Goal: Transaction & Acquisition: Purchase product/service

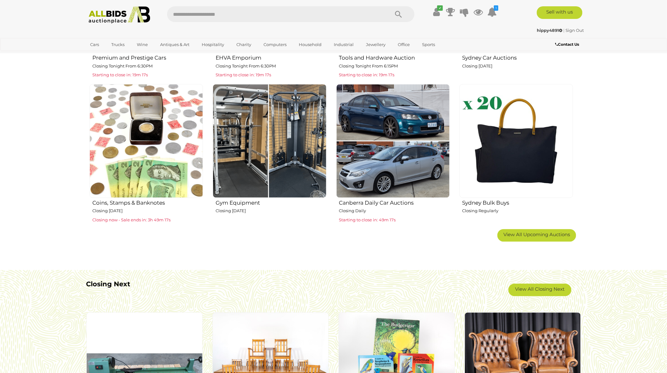
scroll to position [420, 0]
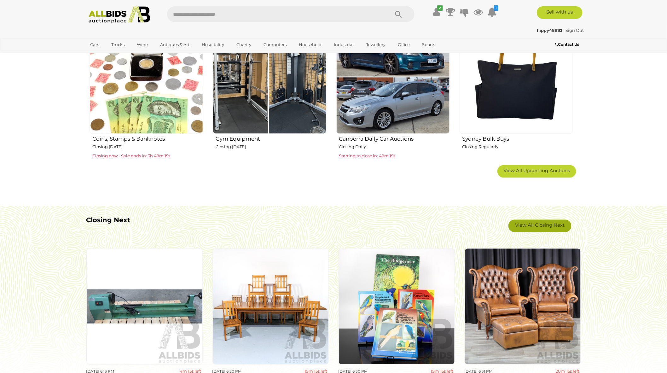
click at [538, 226] on link "View All Closing Next" at bounding box center [540, 226] width 63 height 13
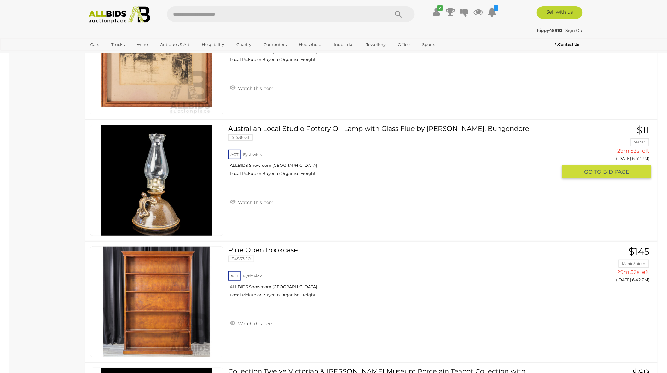
scroll to position [3049, 0]
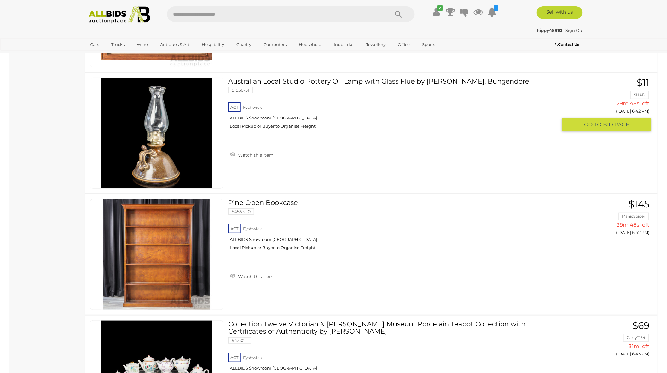
click at [148, 144] on img at bounding box center [157, 133] width 110 height 110
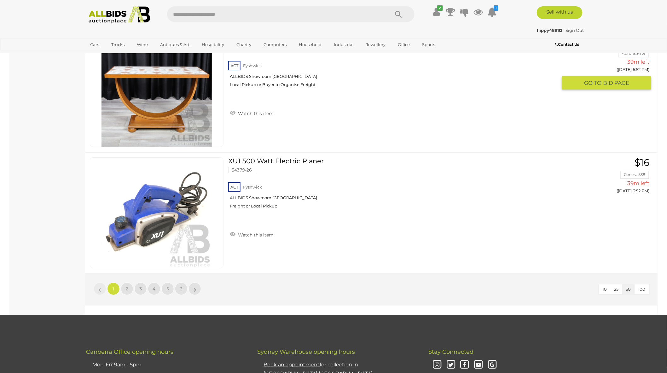
scroll to position [5888, 0]
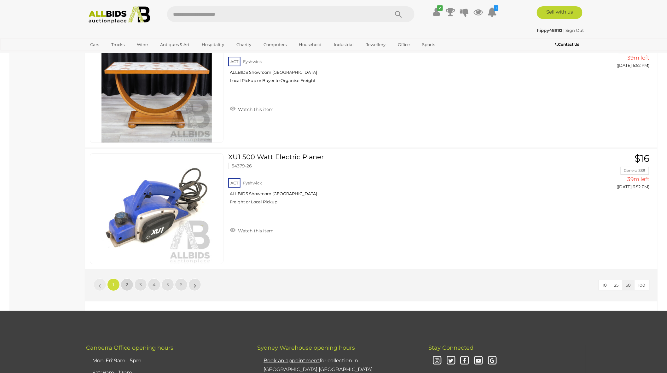
click at [127, 282] on span "2" at bounding box center [127, 285] width 3 height 6
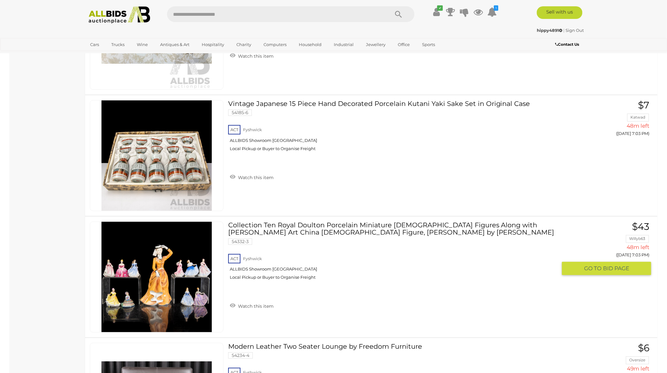
scroll to position [4473, 0]
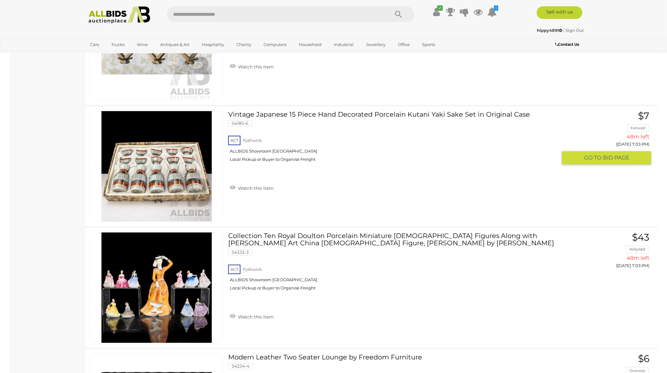
click at [145, 166] on img at bounding box center [157, 166] width 110 height 110
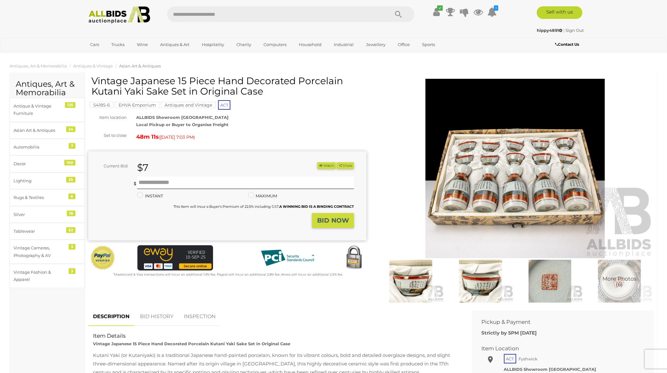
click at [525, 185] on img at bounding box center [515, 168] width 279 height 179
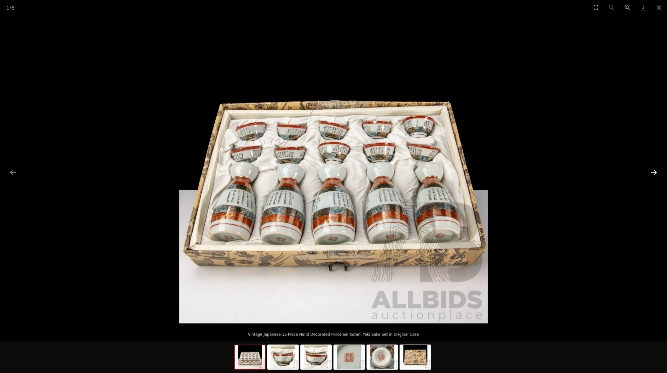
click at [654, 172] on button "Next slide" at bounding box center [654, 172] width 13 height 12
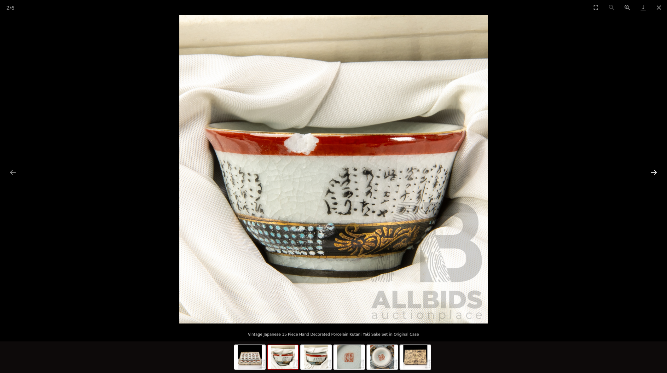
click at [654, 172] on button "Next slide" at bounding box center [654, 172] width 13 height 12
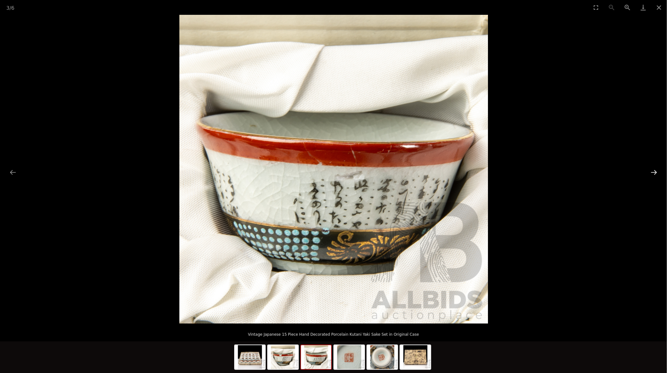
click at [654, 172] on button "Next slide" at bounding box center [654, 172] width 13 height 12
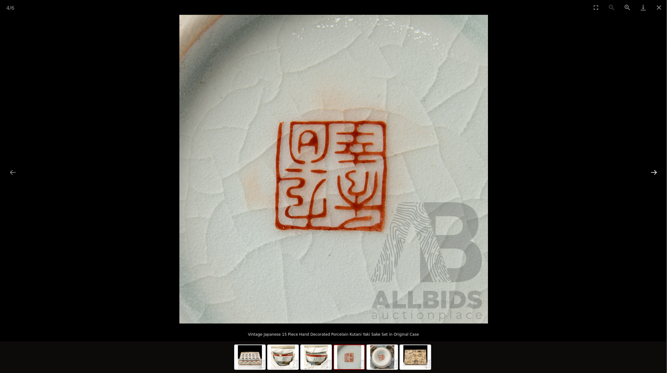
click at [654, 172] on button "Next slide" at bounding box center [654, 172] width 13 height 12
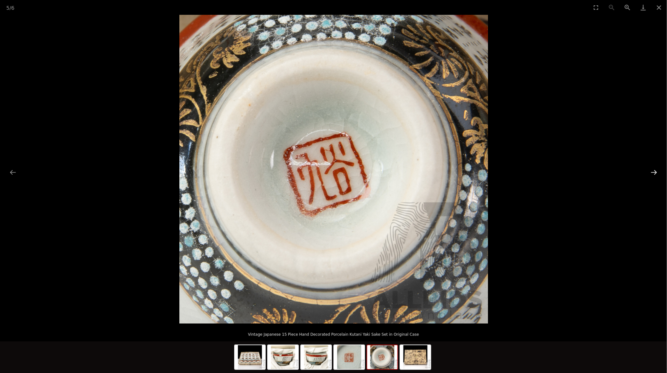
click at [654, 172] on button "Next slide" at bounding box center [654, 172] width 13 height 12
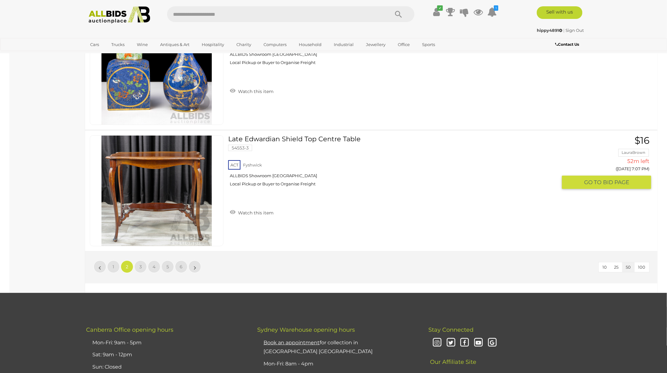
scroll to position [5909, 0]
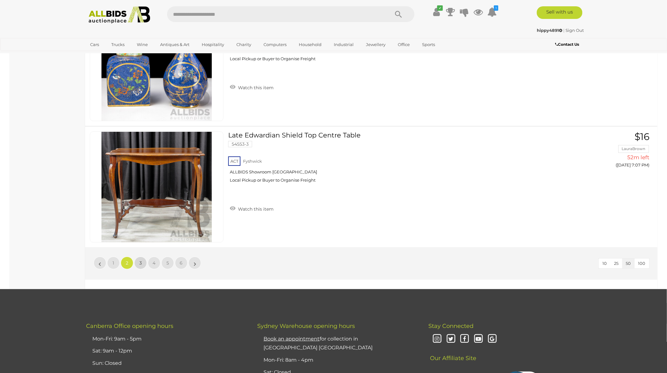
click at [140, 257] on link "3" at bounding box center [140, 263] width 13 height 13
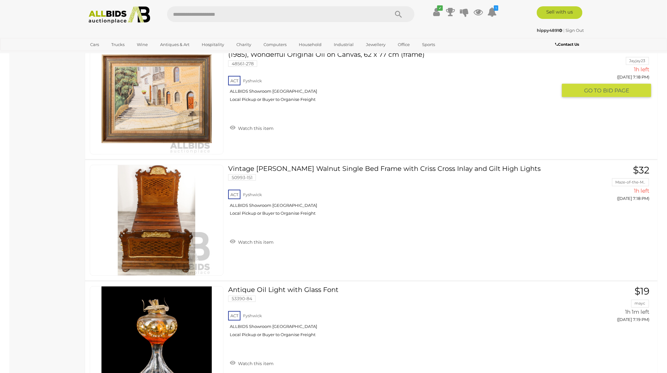
scroll to position [4332, 0]
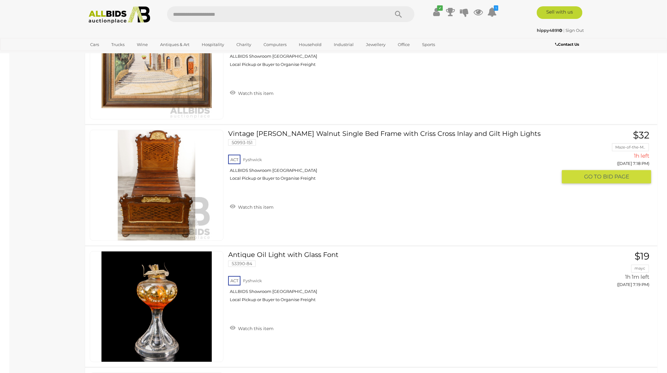
click at [153, 199] on img at bounding box center [157, 185] width 110 height 110
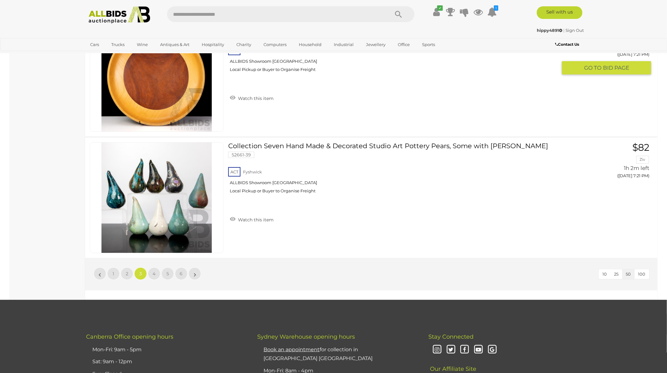
scroll to position [5909, 0]
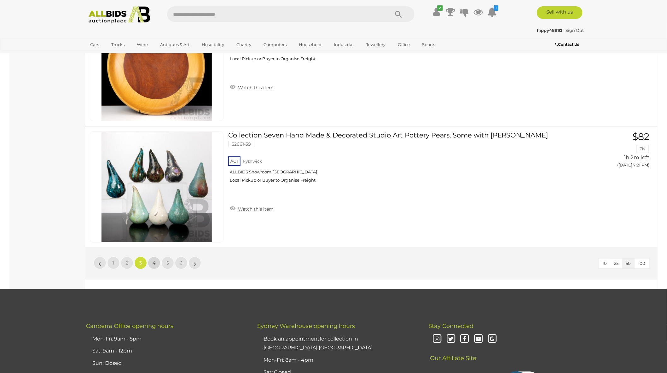
click at [154, 260] on span "4" at bounding box center [154, 263] width 3 height 6
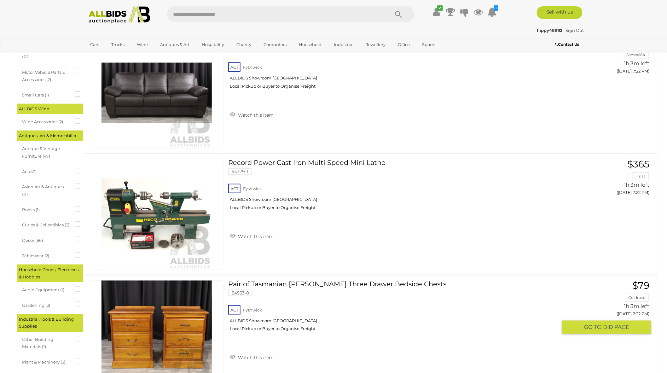
scroll to position [162, 0]
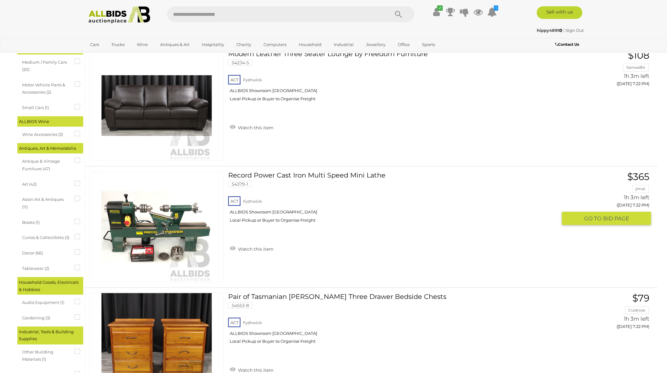
click at [175, 225] on img at bounding box center [157, 227] width 110 height 110
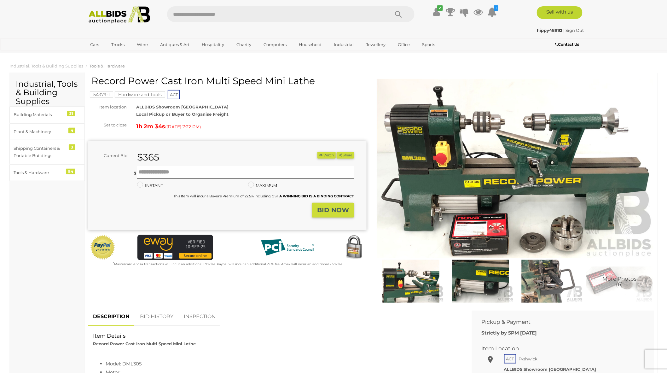
click at [647, 159] on img at bounding box center [515, 168] width 279 height 179
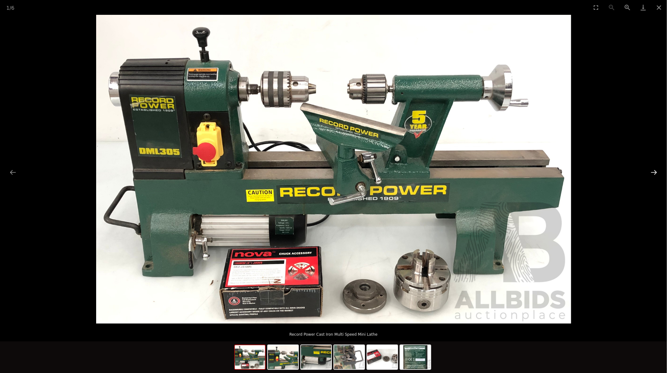
click at [657, 172] on button "Next slide" at bounding box center [654, 172] width 13 height 12
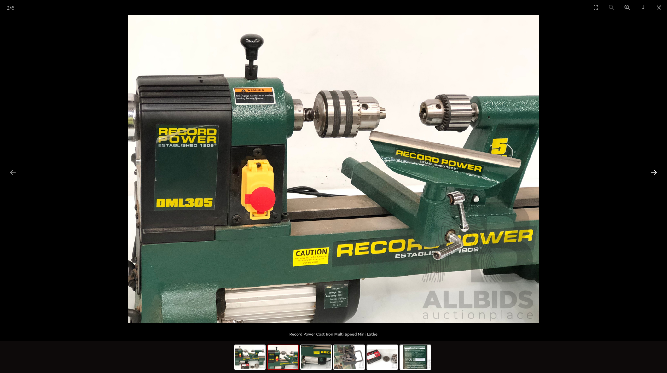
click at [657, 172] on button "Next slide" at bounding box center [654, 172] width 13 height 12
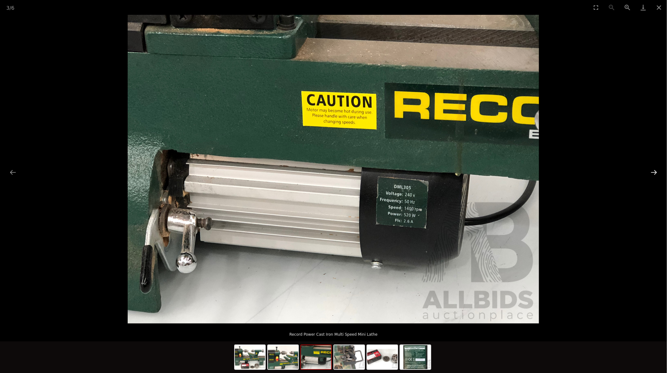
click at [657, 172] on button "Next slide" at bounding box center [654, 172] width 13 height 12
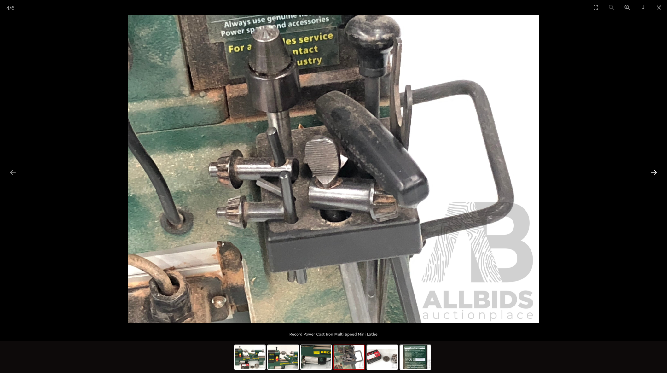
click at [657, 172] on button "Next slide" at bounding box center [654, 172] width 13 height 12
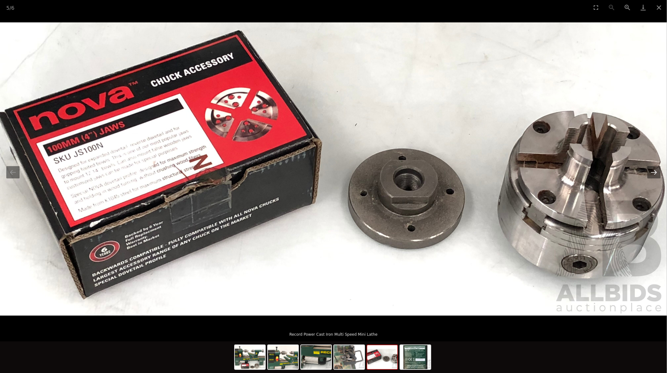
click at [657, 172] on button "Next slide" at bounding box center [654, 172] width 13 height 12
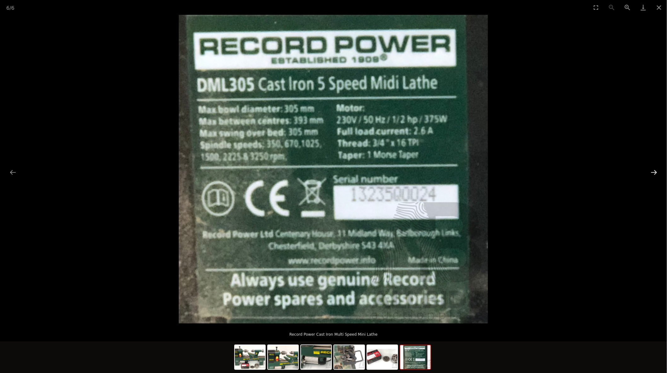
click at [658, 173] on button "Next slide" at bounding box center [654, 172] width 13 height 12
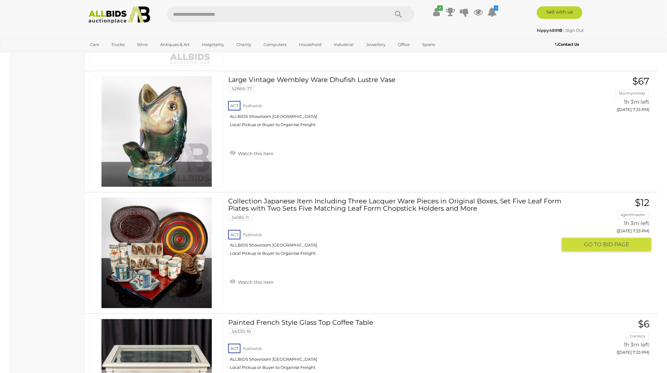
scroll to position [617, 0]
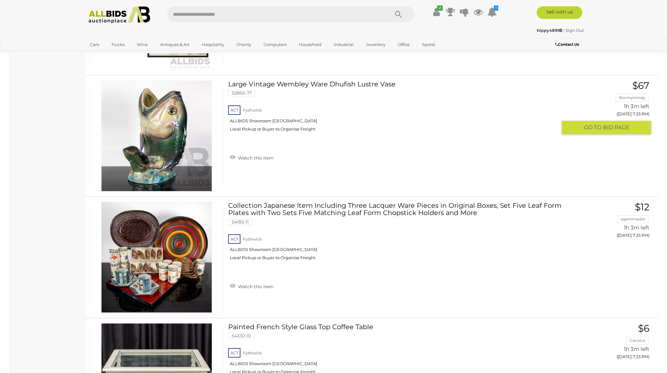
click at [130, 132] on link at bounding box center [157, 135] width 134 height 111
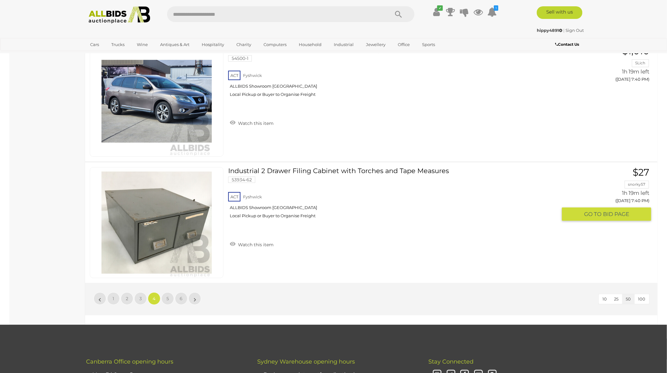
scroll to position [5874, 0]
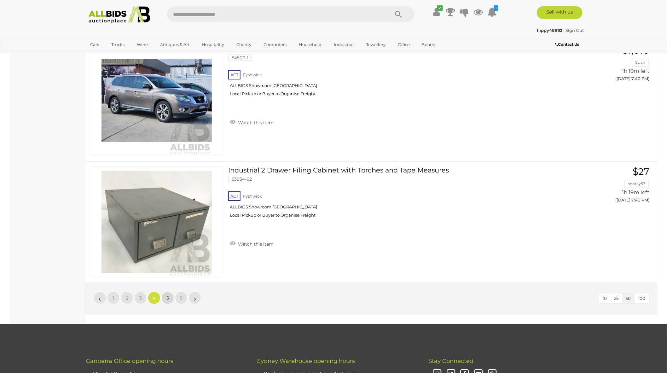
click at [169, 295] on span "5" at bounding box center [168, 298] width 3 height 6
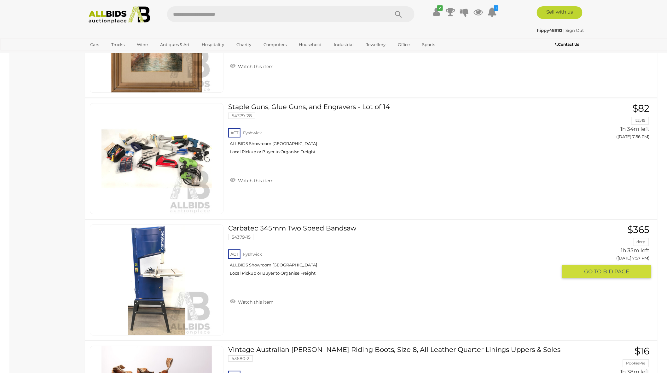
scroll to position [1844, 0]
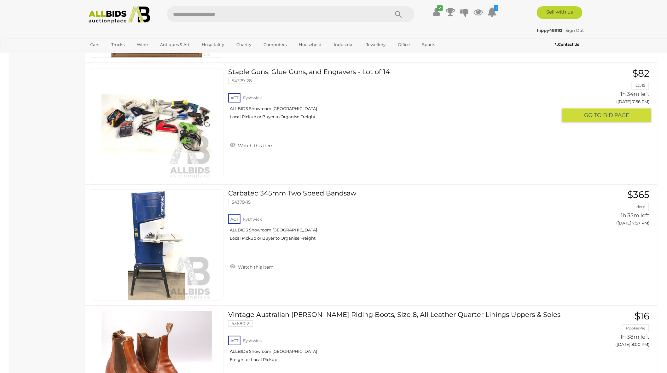
click at [152, 122] on img at bounding box center [157, 123] width 110 height 110
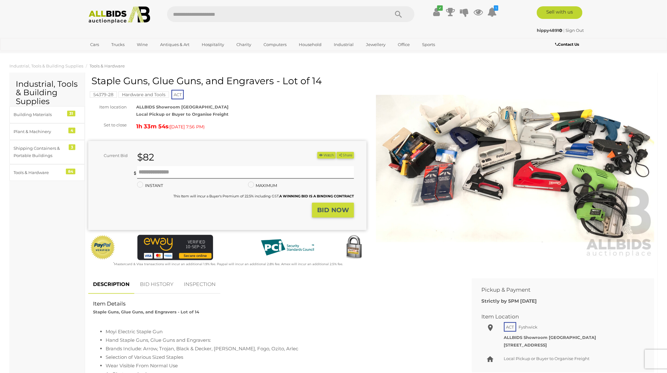
click at [509, 169] on img at bounding box center [515, 168] width 279 height 179
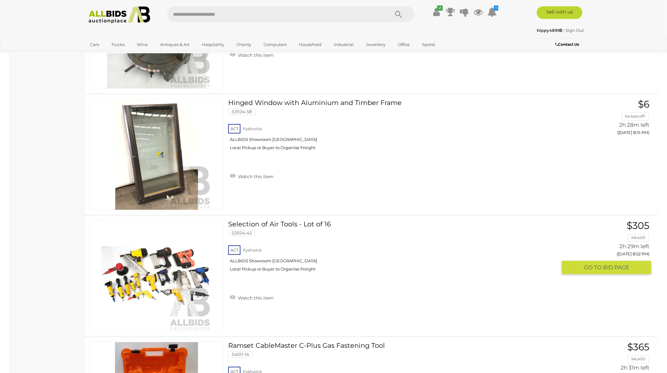
scroll to position [4613, 0]
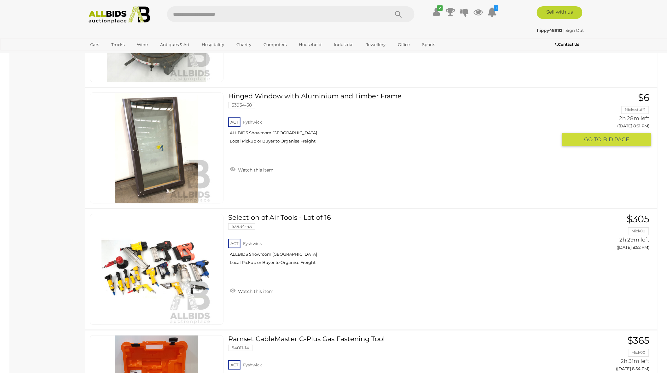
click at [165, 153] on img at bounding box center [157, 148] width 110 height 110
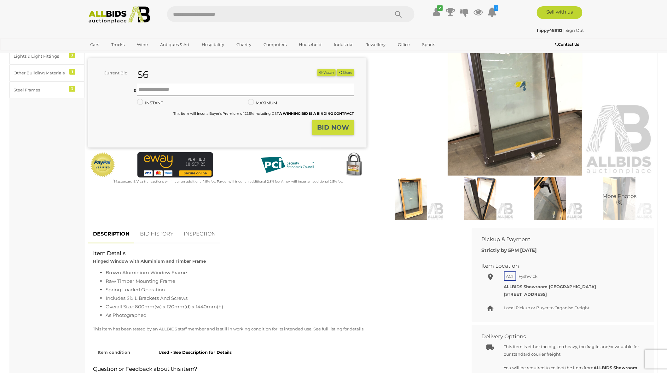
scroll to position [70, 0]
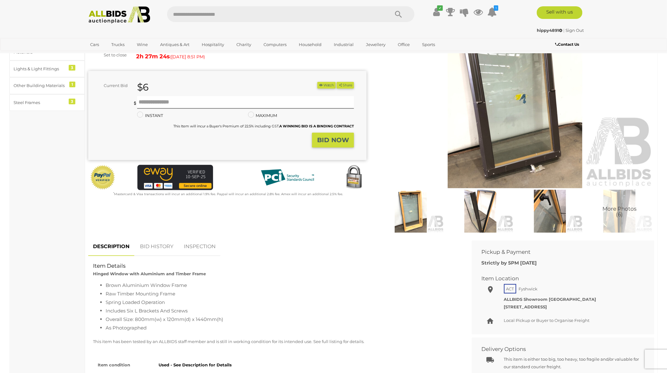
click at [545, 152] on img at bounding box center [515, 98] width 279 height 179
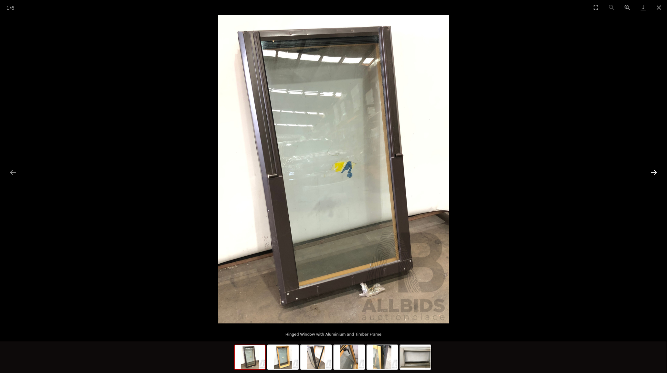
click at [655, 172] on button "Next slide" at bounding box center [654, 172] width 13 height 12
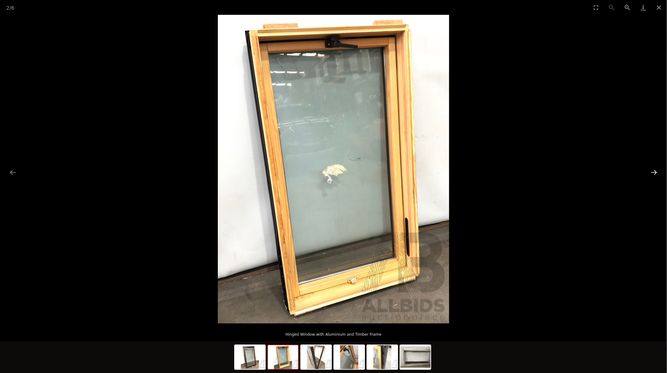
click at [655, 172] on button "Next slide" at bounding box center [654, 172] width 13 height 12
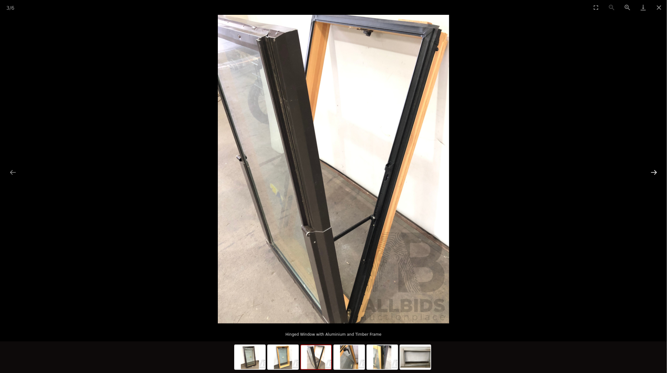
click at [655, 172] on button "Next slide" at bounding box center [654, 172] width 13 height 12
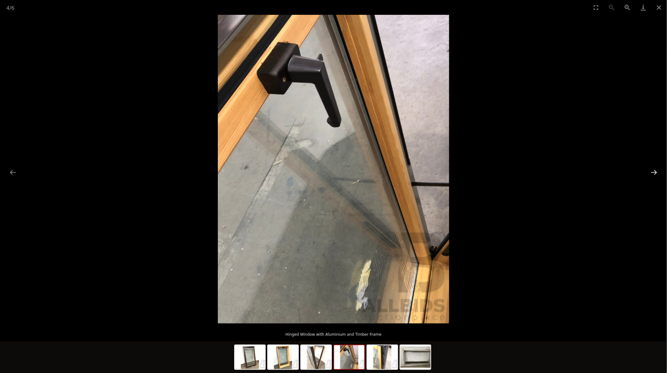
click at [655, 172] on button "Next slide" at bounding box center [654, 172] width 13 height 12
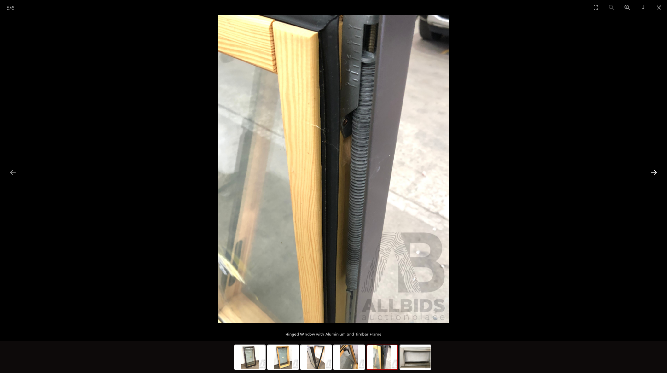
click at [655, 172] on button "Next slide" at bounding box center [654, 172] width 13 height 12
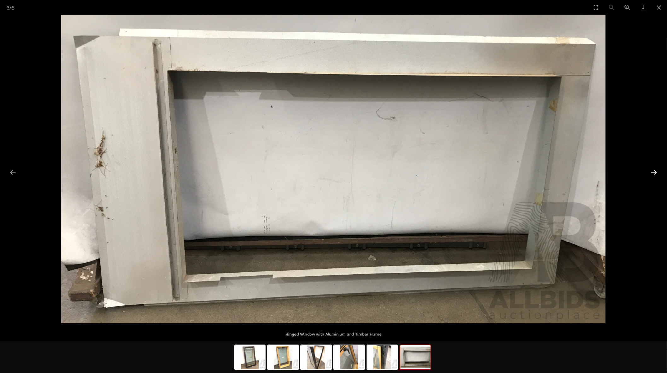
click at [655, 172] on button "Next slide" at bounding box center [654, 172] width 13 height 12
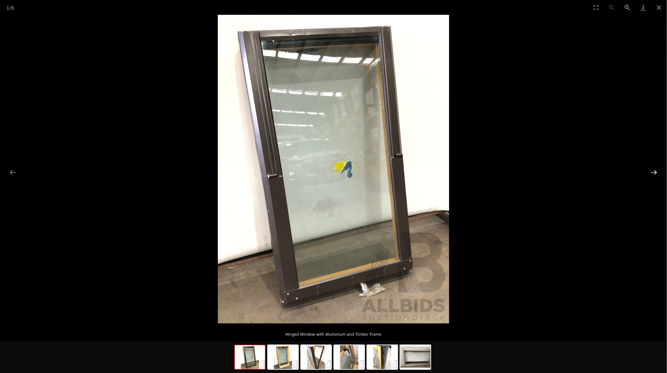
click at [655, 172] on button "Next slide" at bounding box center [654, 172] width 13 height 12
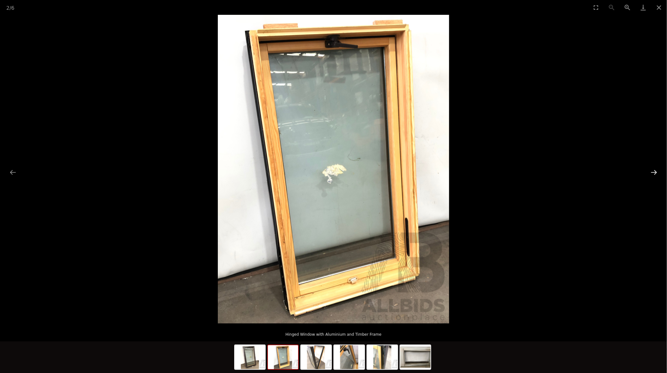
click at [655, 172] on button "Next slide" at bounding box center [654, 172] width 13 height 12
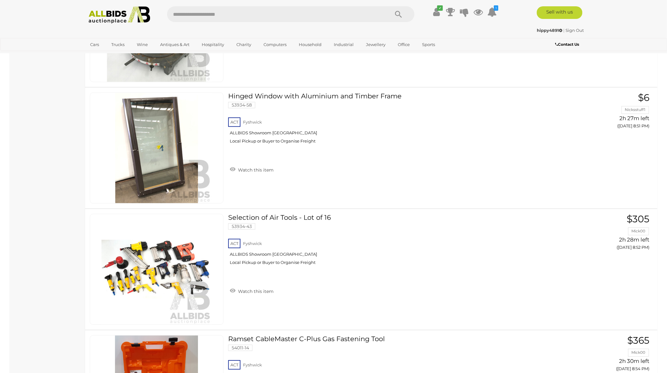
scroll to position [4613, 0]
click at [607, 136] on span "BID PAGE" at bounding box center [616, 139] width 26 height 7
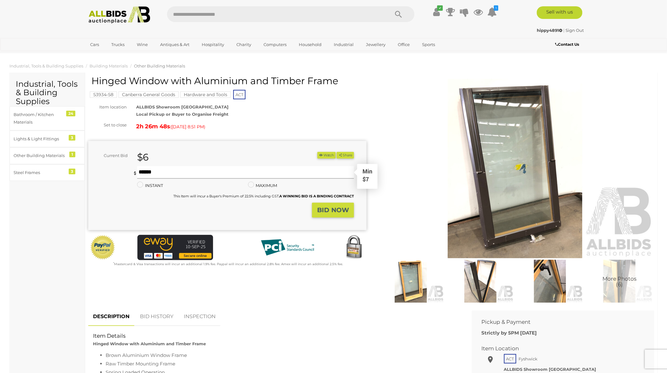
click at [183, 174] on input "text" at bounding box center [245, 172] width 217 height 13
type input "**"
click at [337, 152] on button "Share" at bounding box center [345, 155] width 17 height 7
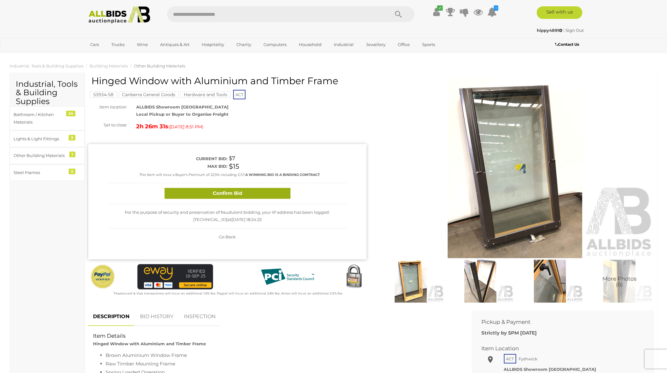
click at [232, 196] on button "Confirm Bid" at bounding box center [228, 193] width 126 height 11
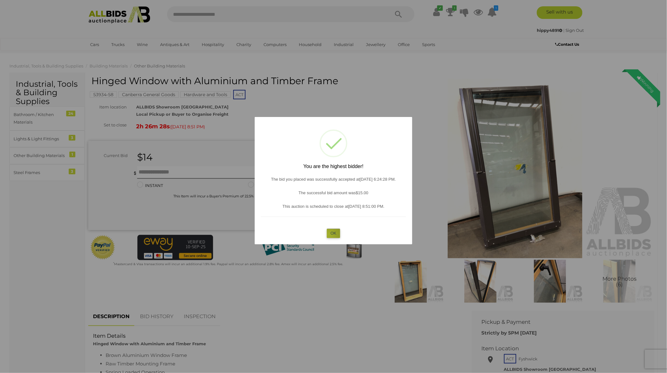
click at [329, 234] on button "OK" at bounding box center [334, 233] width 14 height 9
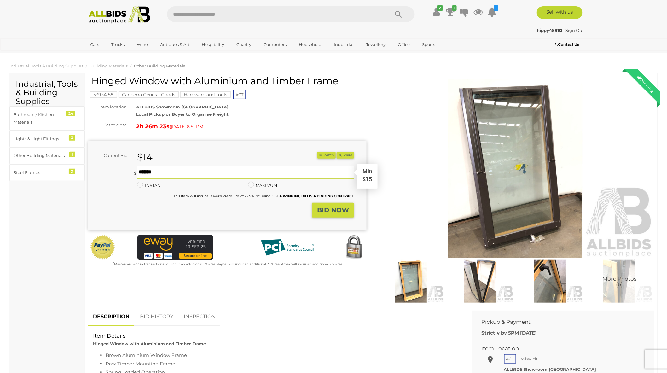
click at [158, 173] on input "text" at bounding box center [245, 172] width 217 height 13
type input "**"
click at [329, 211] on strong "BID NOW" at bounding box center [333, 210] width 32 height 8
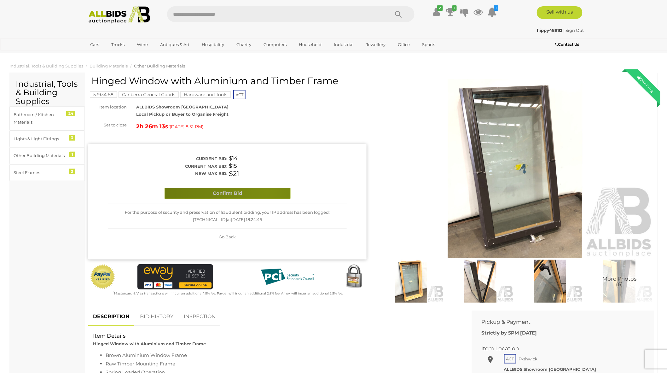
click at [267, 191] on button "Confirm Bid" at bounding box center [228, 193] width 126 height 11
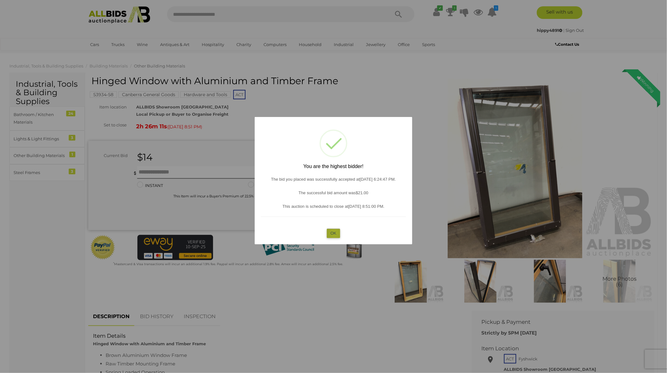
click at [335, 233] on button "OK" at bounding box center [334, 233] width 14 height 9
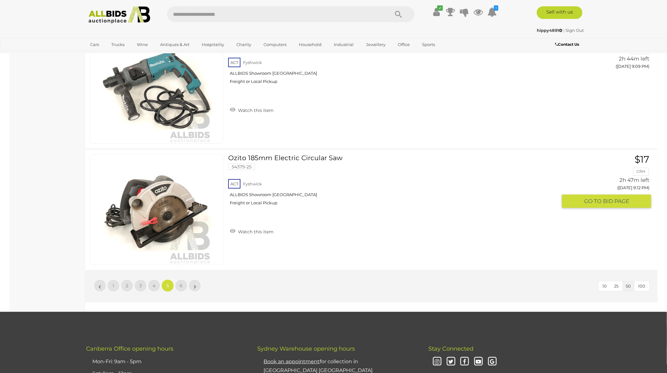
scroll to position [5932, 0]
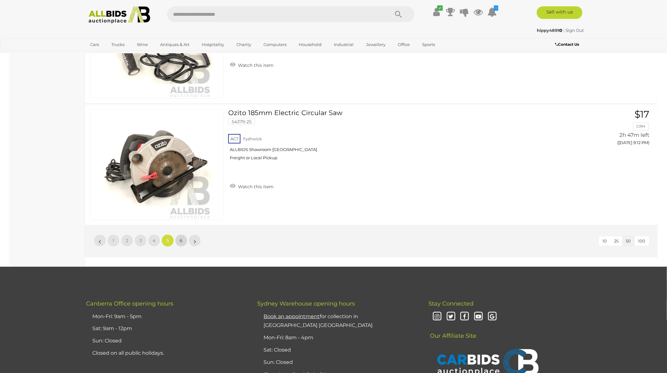
click at [184, 234] on link "6" at bounding box center [181, 240] width 13 height 13
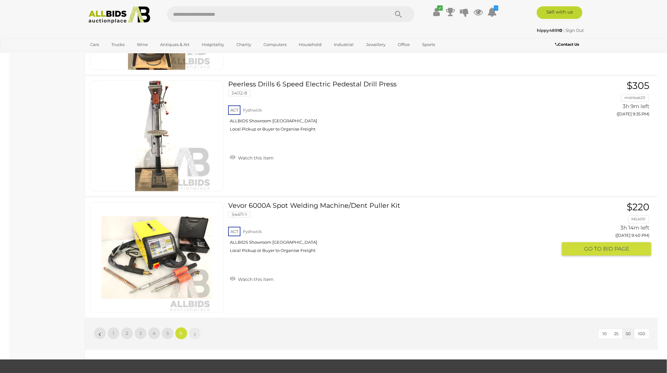
scroll to position [758, 0]
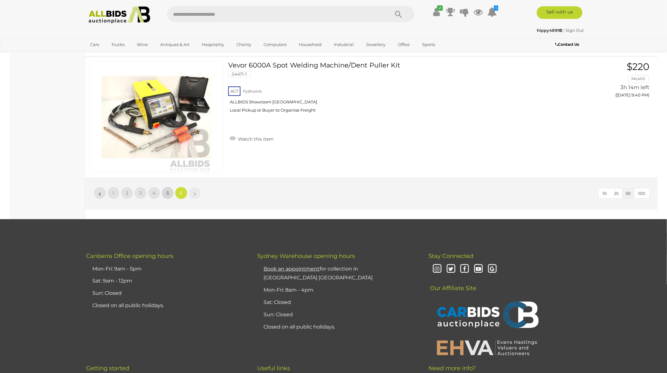
click at [168, 188] on link "5" at bounding box center [167, 193] width 13 height 13
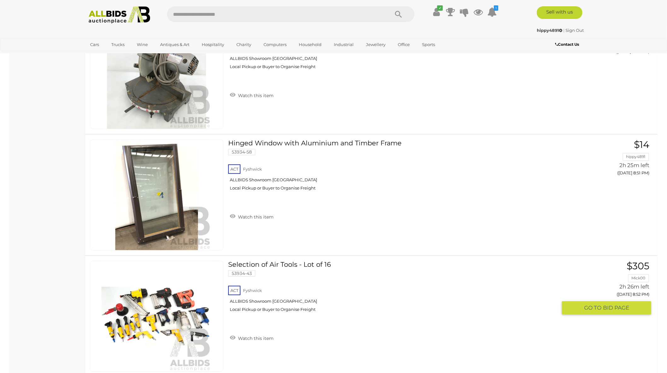
scroll to position [4565, 0]
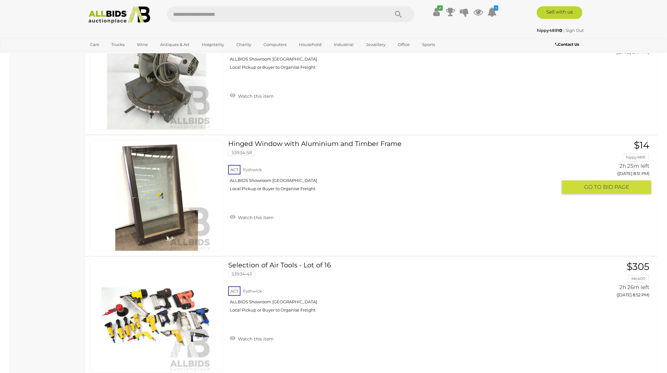
click at [148, 191] on img at bounding box center [157, 195] width 110 height 110
